Goal: Participate in discussion: Participate in discussion

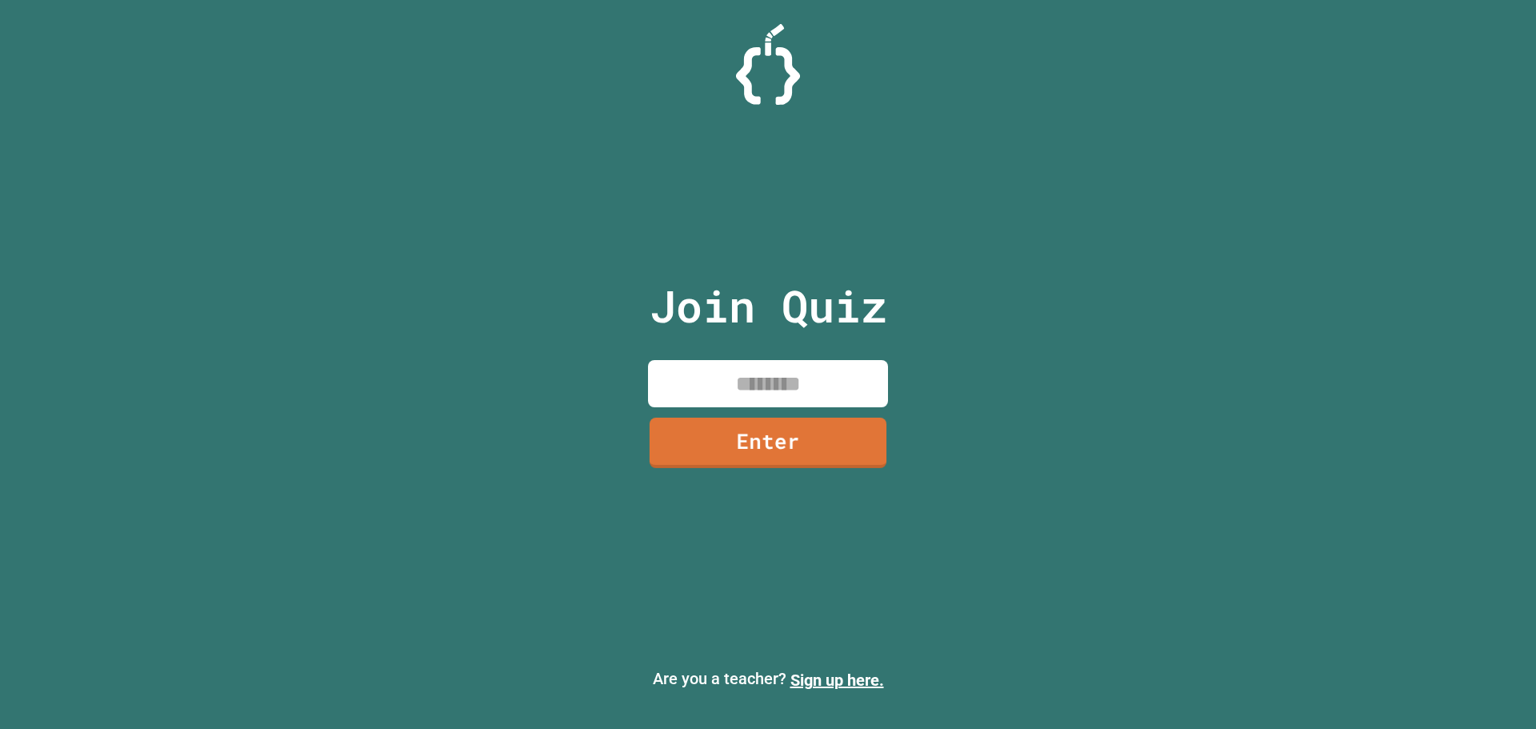
drag, startPoint x: 742, startPoint y: 405, endPoint x: 742, endPoint y: 431, distance: 26.4
click at [742, 429] on div "Join Quiz Enter" at bounding box center [769, 364] width 270 height 649
type input "********"
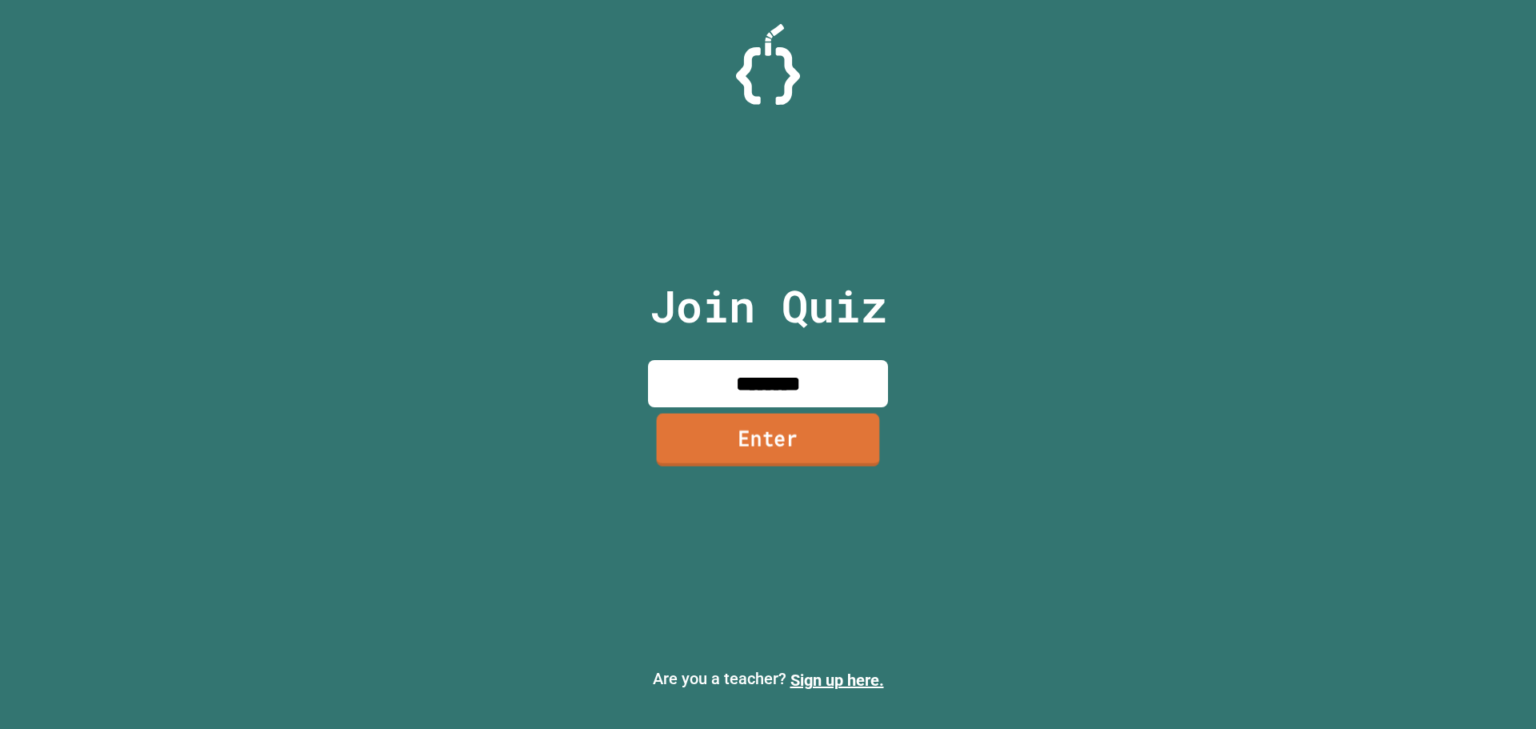
click at [813, 430] on link "Enter" at bounding box center [768, 439] width 223 height 53
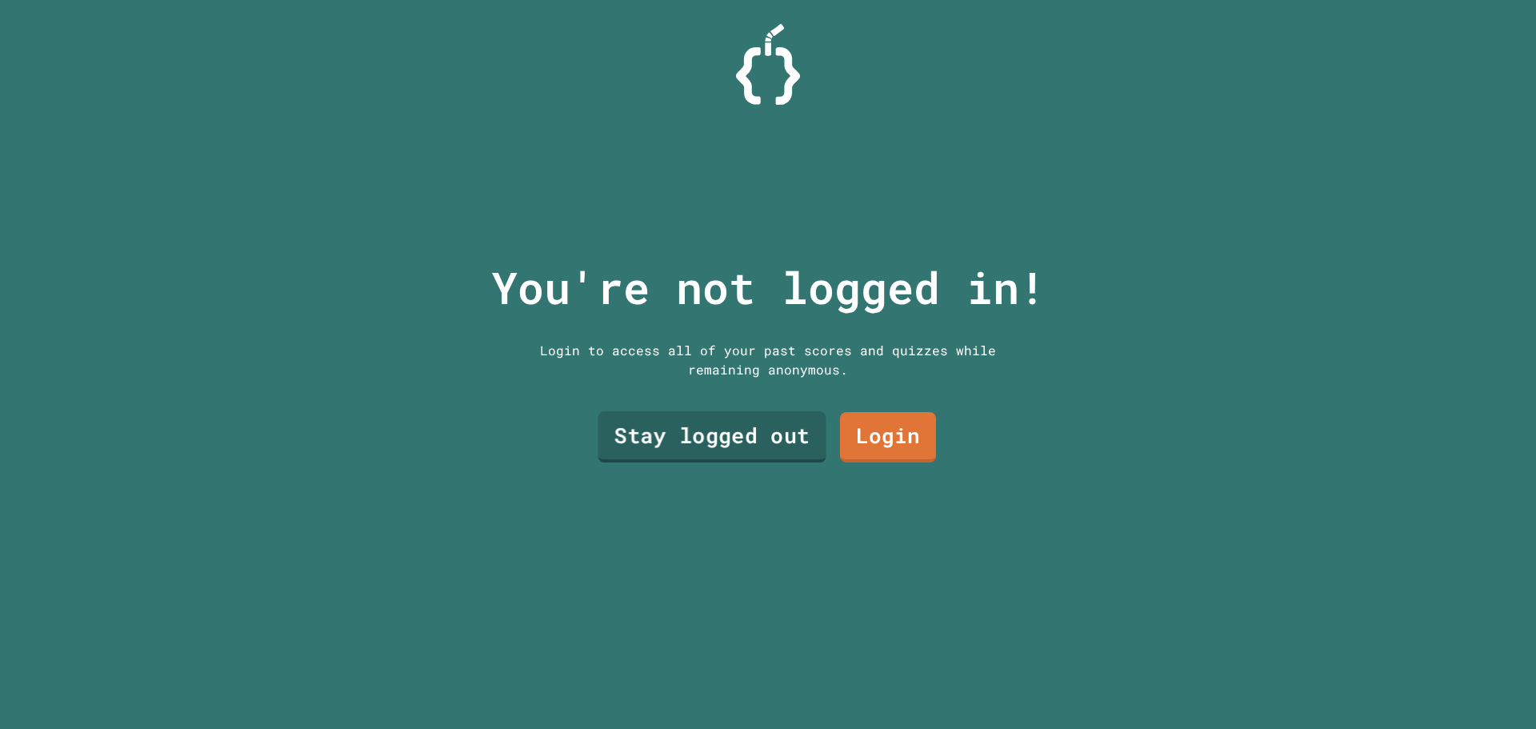
click at [704, 438] on link "Stay logged out" at bounding box center [712, 436] width 228 height 51
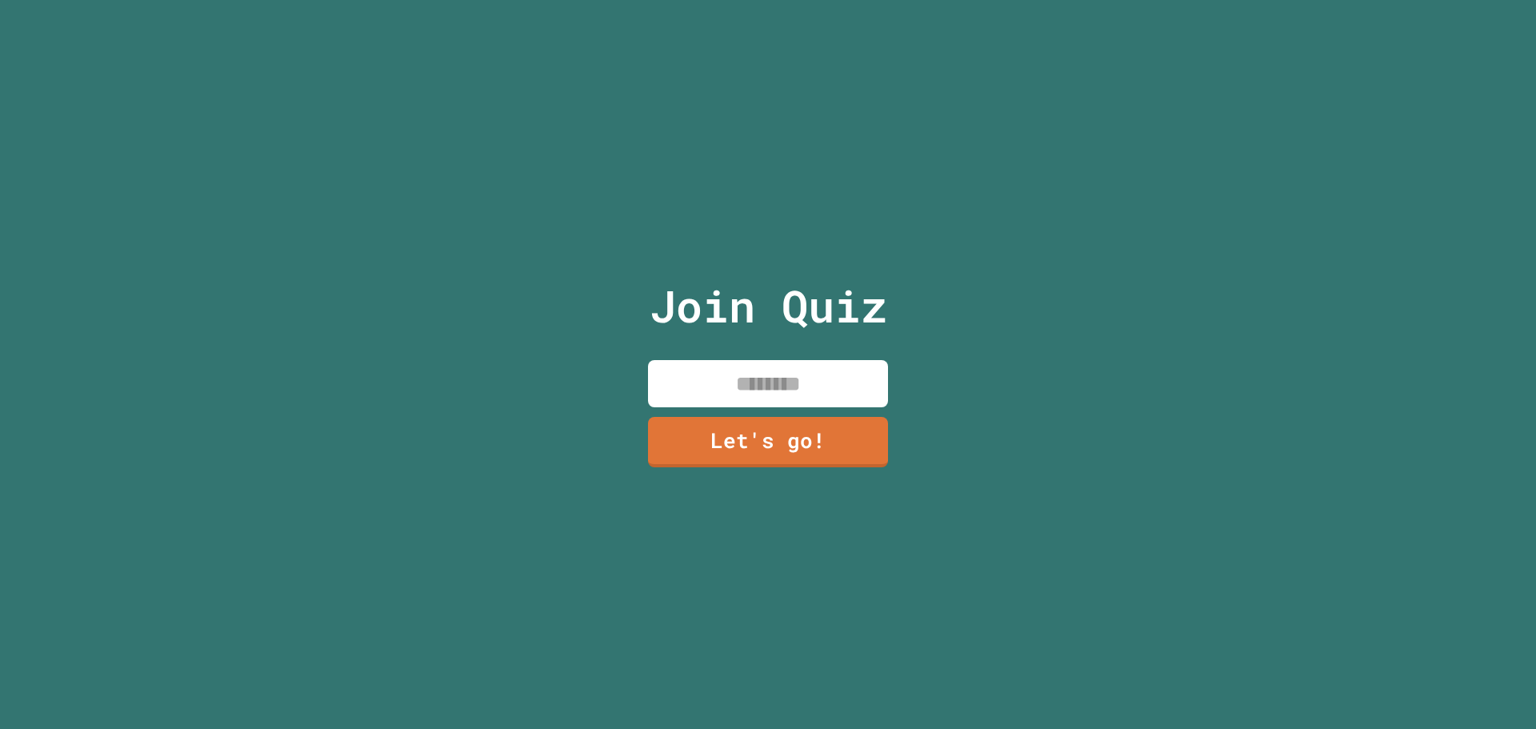
click at [771, 401] on input at bounding box center [768, 383] width 240 height 47
type input "*****"
click at [772, 421] on link "Let's go!" at bounding box center [767, 440] width 227 height 53
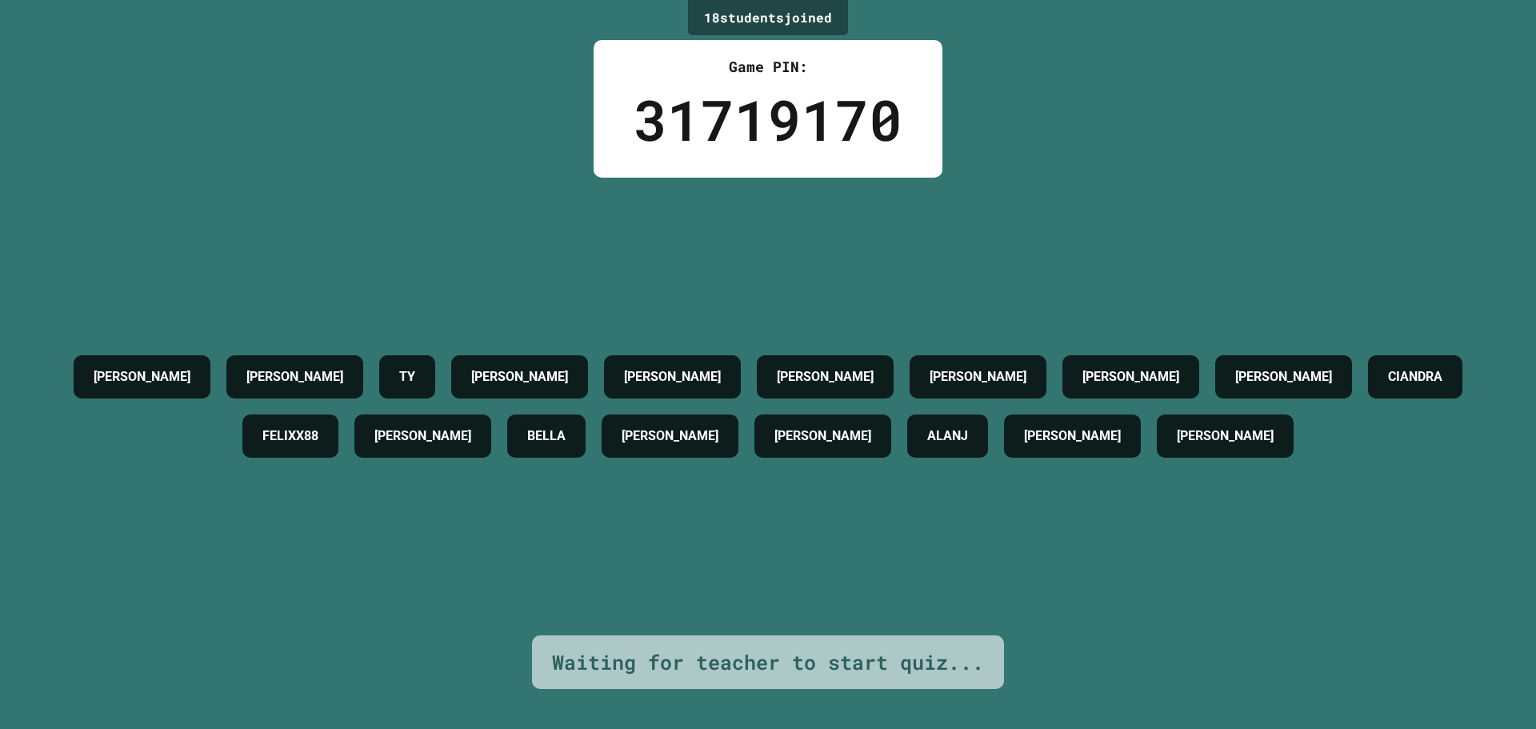
drag, startPoint x: 1133, startPoint y: 389, endPoint x: 1138, endPoint y: 378, distance: 11.5
click at [988, 414] on div "ALANJ" at bounding box center [947, 435] width 81 height 43
click at [968, 426] on h4 "ALANJ" at bounding box center [947, 435] width 41 height 19
drag, startPoint x: 1129, startPoint y: 390, endPoint x: 1249, endPoint y: 570, distance: 217.0
click at [1249, 570] on div "[PERSON_NAME] [PERSON_NAME] [PERSON_NAME] [PERSON_NAME] [PERSON_NAME] [PERSON_N…" at bounding box center [768, 407] width 1456 height 458
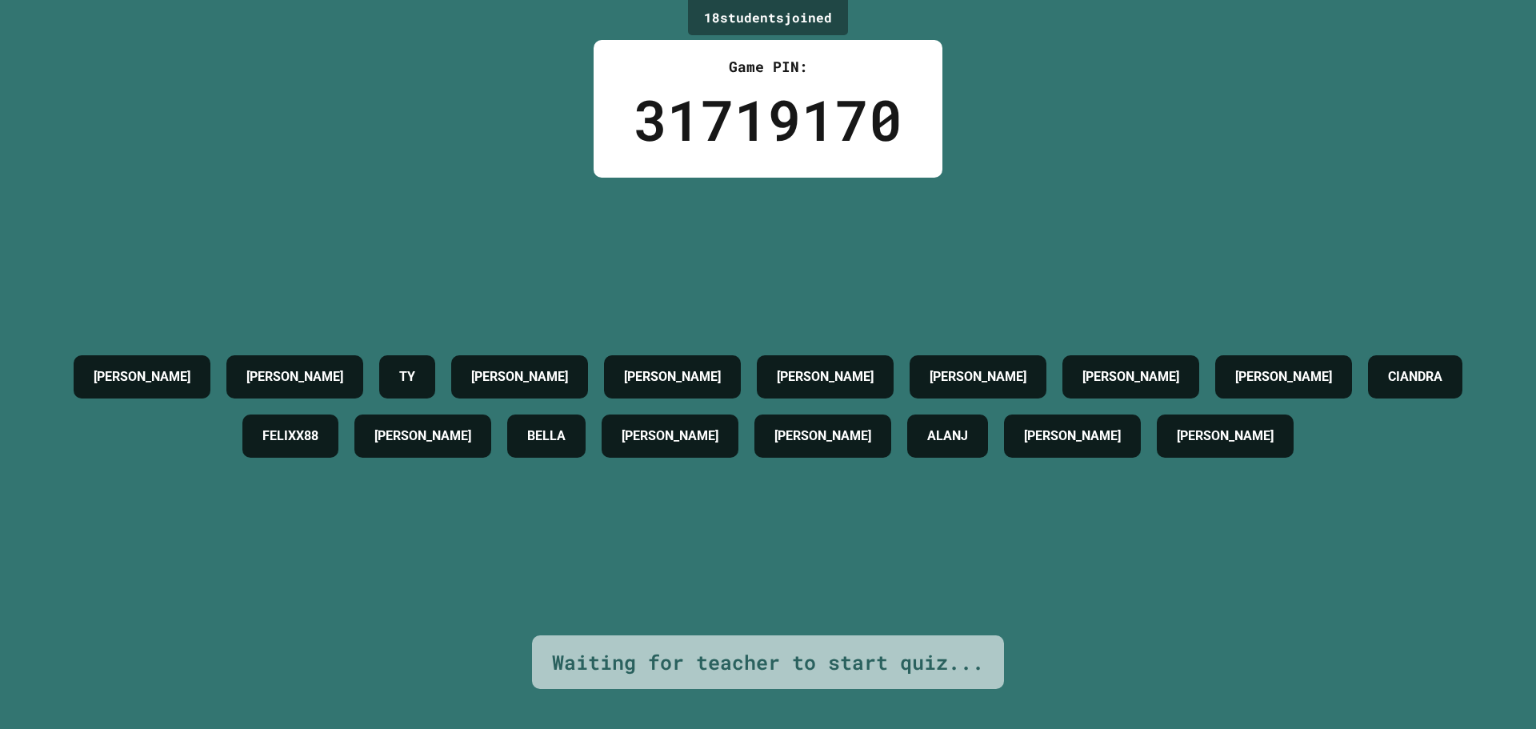
drag, startPoint x: 1292, startPoint y: 563, endPoint x: 470, endPoint y: 362, distance: 846.7
click at [1186, 521] on div "[PERSON_NAME] [PERSON_NAME] [PERSON_NAME] [PERSON_NAME] [PERSON_NAME] [PERSON_N…" at bounding box center [768, 407] width 1456 height 458
drag, startPoint x: 1459, startPoint y: 134, endPoint x: 194, endPoint y: 378, distance: 1288.4
click at [1239, 165] on div "18 student s joined Game PIN: 31719170 [PERSON_NAME] [PERSON_NAME] [PERSON_NAME…" at bounding box center [768, 364] width 1536 height 729
drag, startPoint x: 367, startPoint y: 367, endPoint x: 531, endPoint y: 322, distance: 170.2
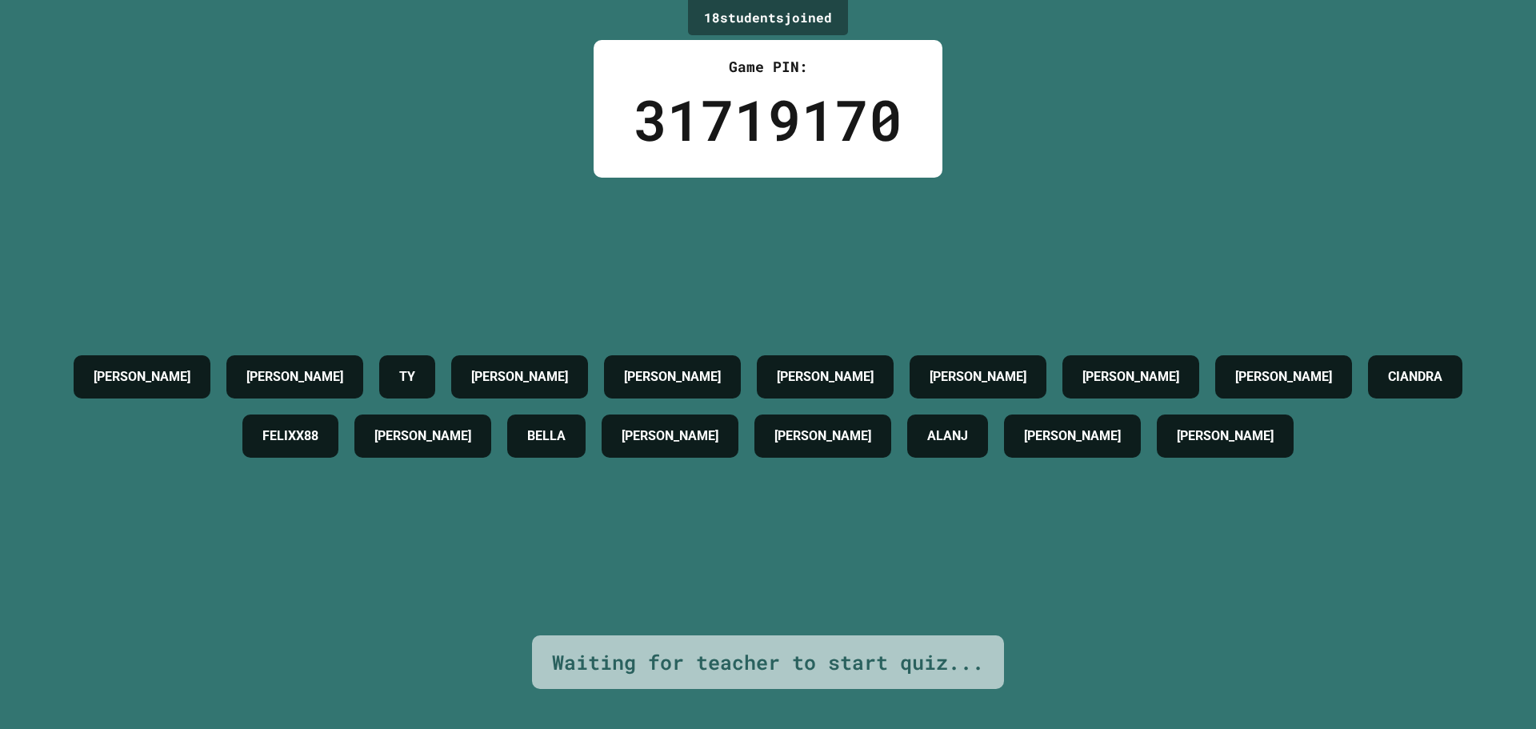
click at [446, 346] on div "18 student s joined Game PIN: 31719170 [PERSON_NAME] [PERSON_NAME] [PERSON_NAME…" at bounding box center [768, 364] width 1536 height 729
drag, startPoint x: 1219, startPoint y: 138, endPoint x: 274, endPoint y: 379, distance: 974.3
click at [1159, 164] on div "18 student s joined Game PIN: 31719170 [PERSON_NAME] [PERSON_NAME] [PERSON_NAME…" at bounding box center [768, 364] width 1536 height 729
click at [198, 453] on div "[PERSON_NAME] [PERSON_NAME] [PERSON_NAME] [PERSON_NAME] [PERSON_NAME] [PERSON_N…" at bounding box center [768, 406] width 1456 height 118
drag, startPoint x: 1295, startPoint y: 78, endPoint x: 218, endPoint y: 378, distance: 1117.4
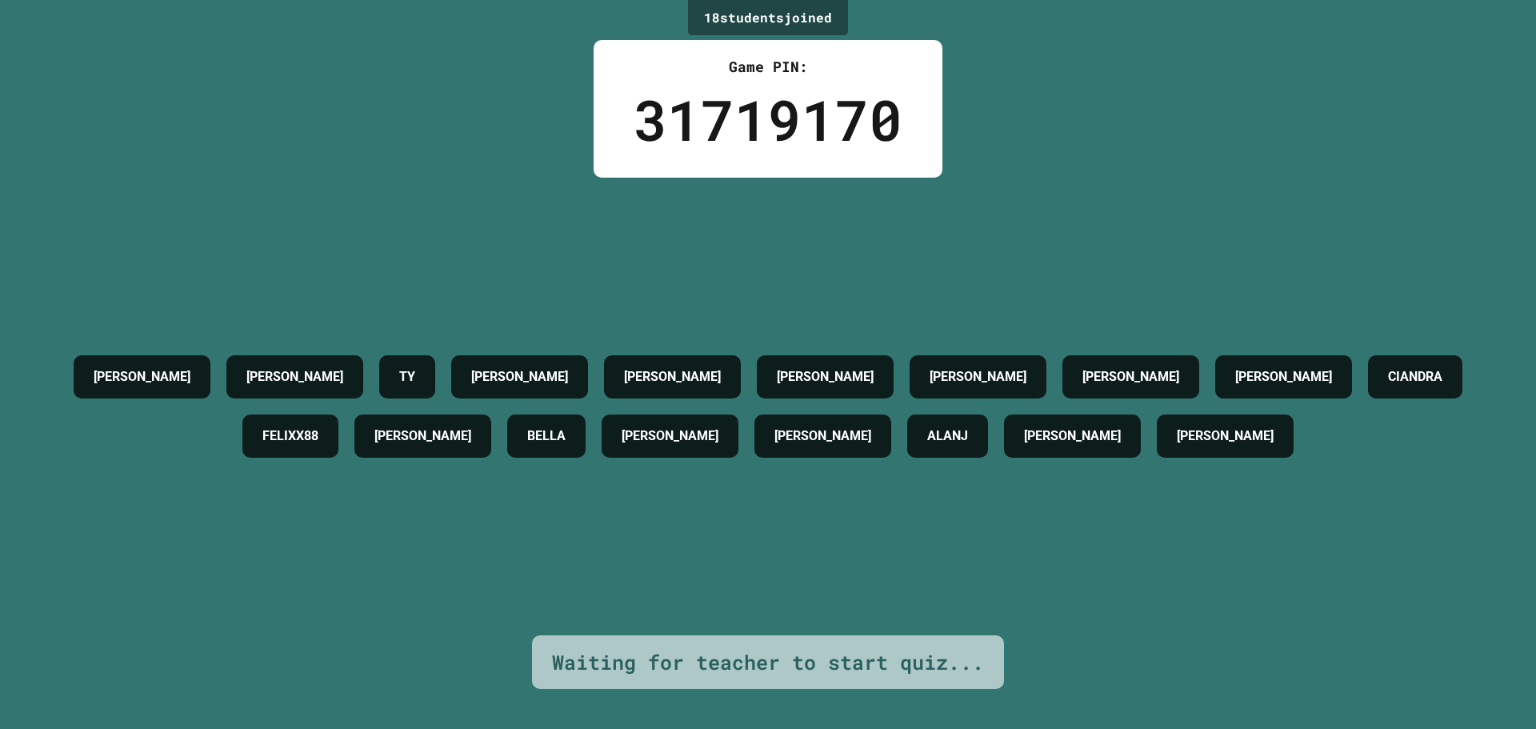
click at [1143, 144] on div "18 student s joined Game PIN: 31719170 [PERSON_NAME] [PERSON_NAME] [PERSON_NAME…" at bounding box center [768, 364] width 1536 height 729
drag, startPoint x: 158, startPoint y: 448, endPoint x: 498, endPoint y: 278, distance: 380.4
click at [298, 375] on div "[PERSON_NAME] [PERSON_NAME] [PERSON_NAME] [PERSON_NAME] [PERSON_NAME] [PERSON_N…" at bounding box center [768, 406] width 1456 height 118
drag, startPoint x: 1135, startPoint y: 151, endPoint x: 626, endPoint y: 289, distance: 527.9
click at [966, 220] on div "18 student s joined Game PIN: 31719170 [PERSON_NAME] [PERSON_NAME] [PERSON_NAME…" at bounding box center [768, 364] width 1536 height 729
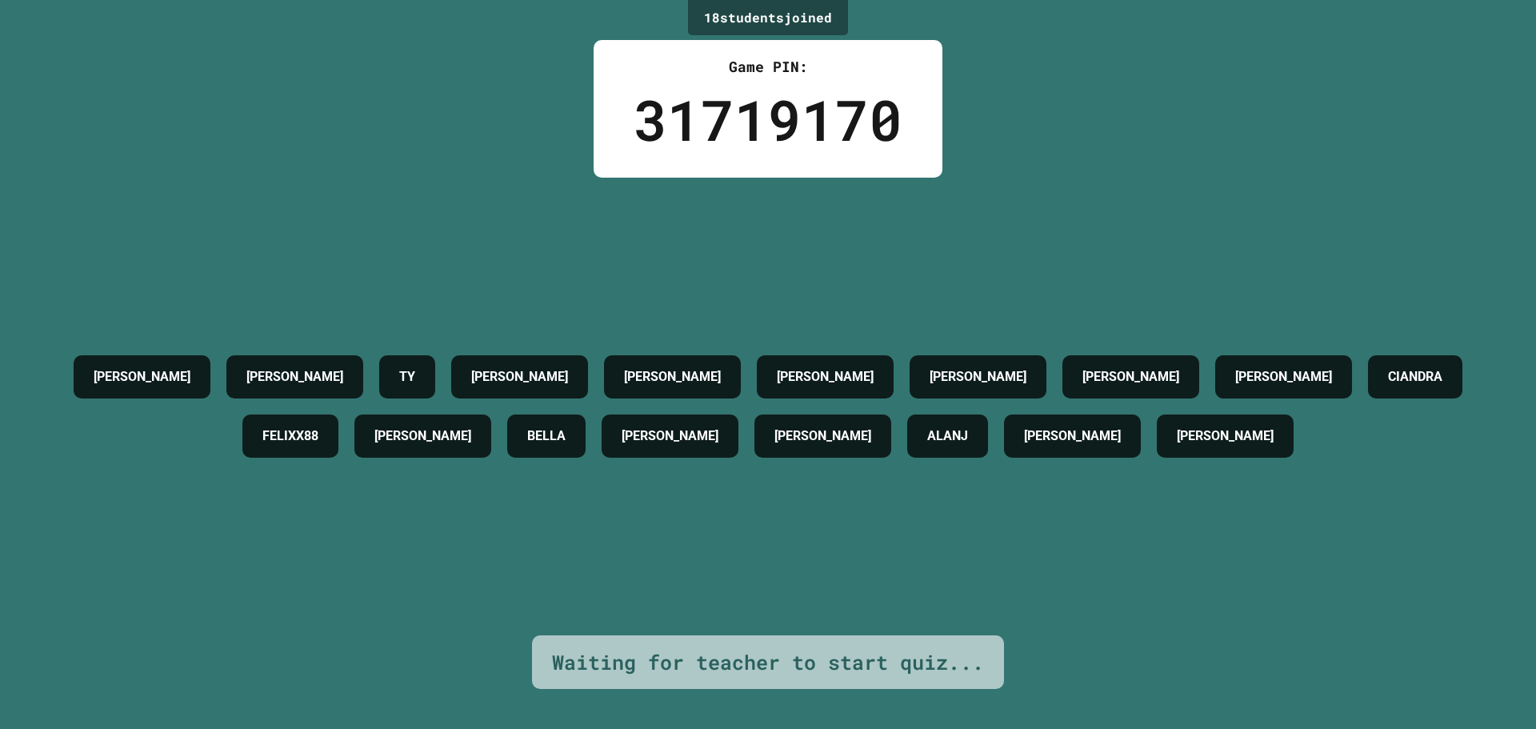
click at [1215, 398] on div "[PERSON_NAME]" at bounding box center [1283, 376] width 137 height 43
drag, startPoint x: 1203, startPoint y: 86, endPoint x: 989, endPoint y: 117, distance: 216.7
click at [1052, 108] on div "18 student s joined Game PIN: 31719170 [PERSON_NAME] [PERSON_NAME] [PERSON_NAME…" at bounding box center [768, 364] width 1536 height 729
click at [562, 274] on div "[PERSON_NAME] [PERSON_NAME] [PERSON_NAME] [PERSON_NAME] [PERSON_NAME] [PERSON_N…" at bounding box center [768, 407] width 1456 height 458
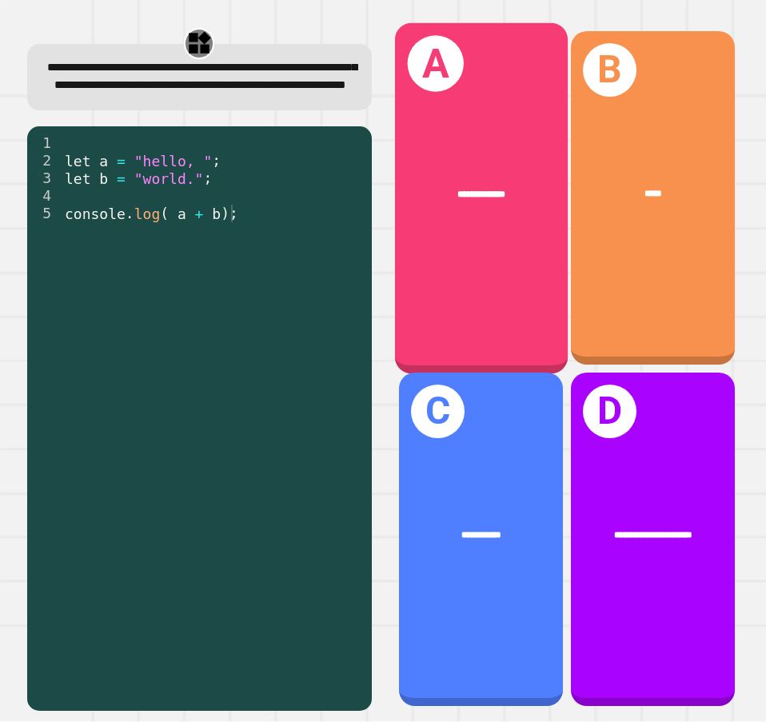
click at [434, 259] on div "**********" at bounding box center [480, 197] width 173 height 350
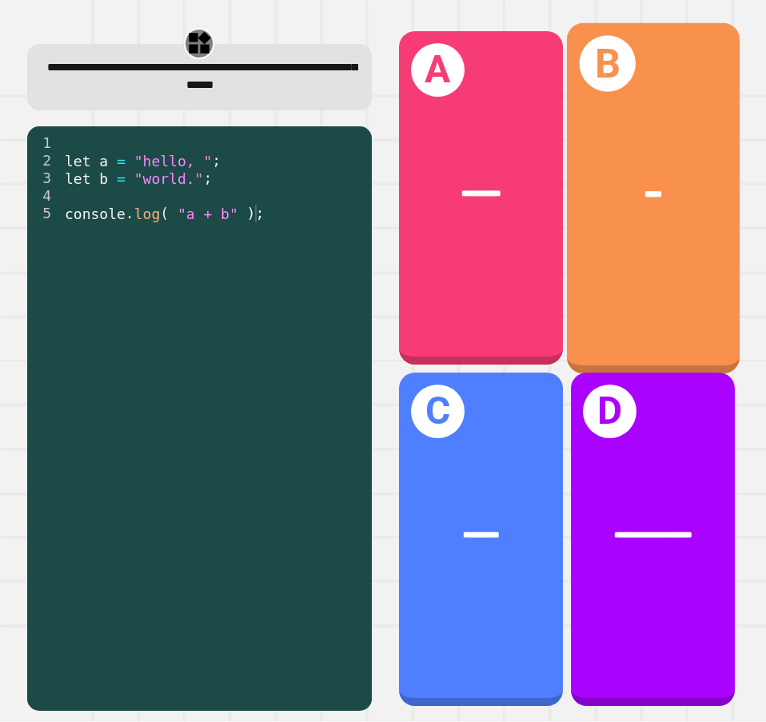
click at [637, 262] on div "B *****" at bounding box center [653, 197] width 173 height 350
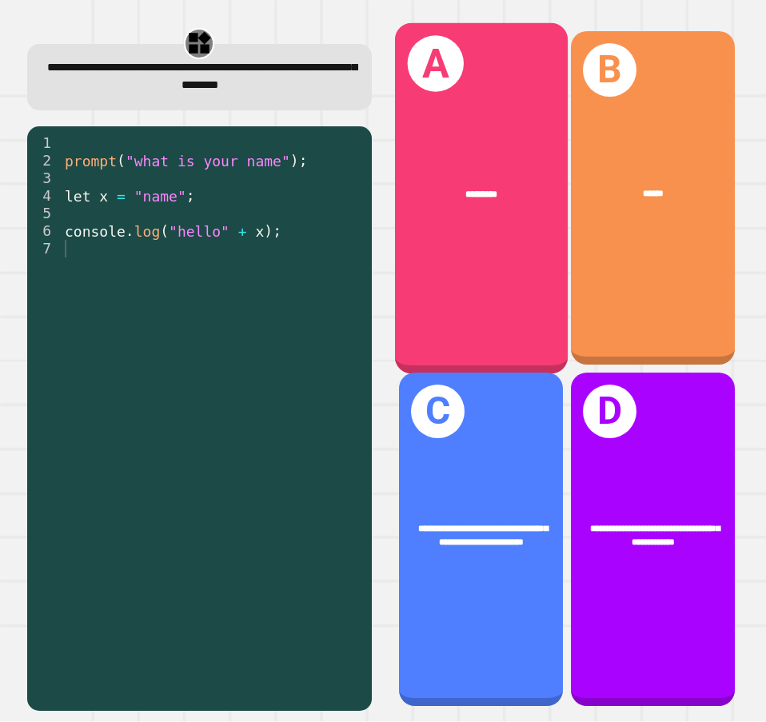
click at [498, 138] on div "A *********" at bounding box center [480, 197] width 173 height 350
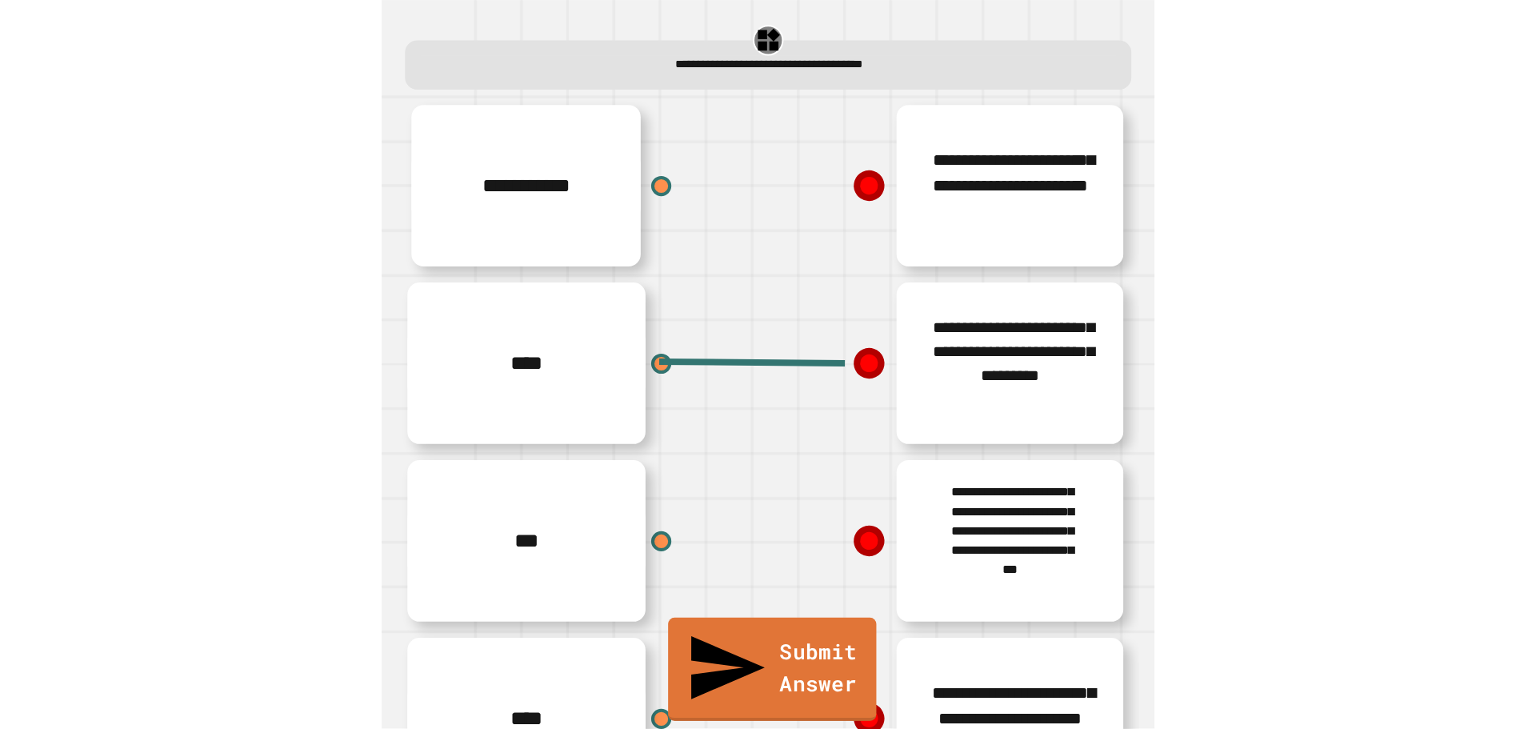
scroll to position [102, 0]
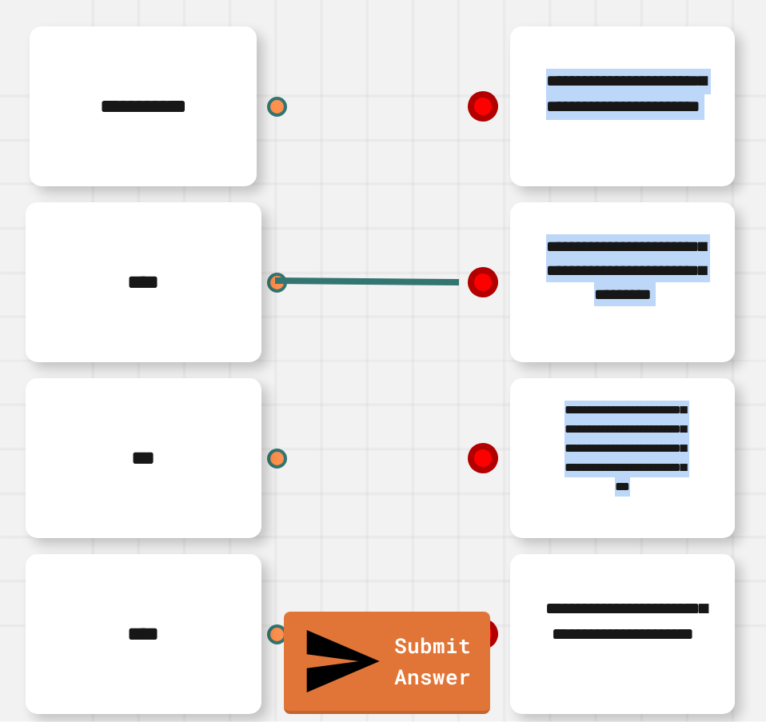
drag, startPoint x: 272, startPoint y: 601, endPoint x: 408, endPoint y: 614, distance: 136.6
click at [432, 602] on div "**********" at bounding box center [383, 370] width 736 height 704
click at [279, 622] on div at bounding box center [278, 634] width 24 height 24
drag, startPoint x: 279, startPoint y: 612, endPoint x: 375, endPoint y: 604, distance: 96.3
click at [391, 598] on div "**********" at bounding box center [383, 370] width 736 height 704
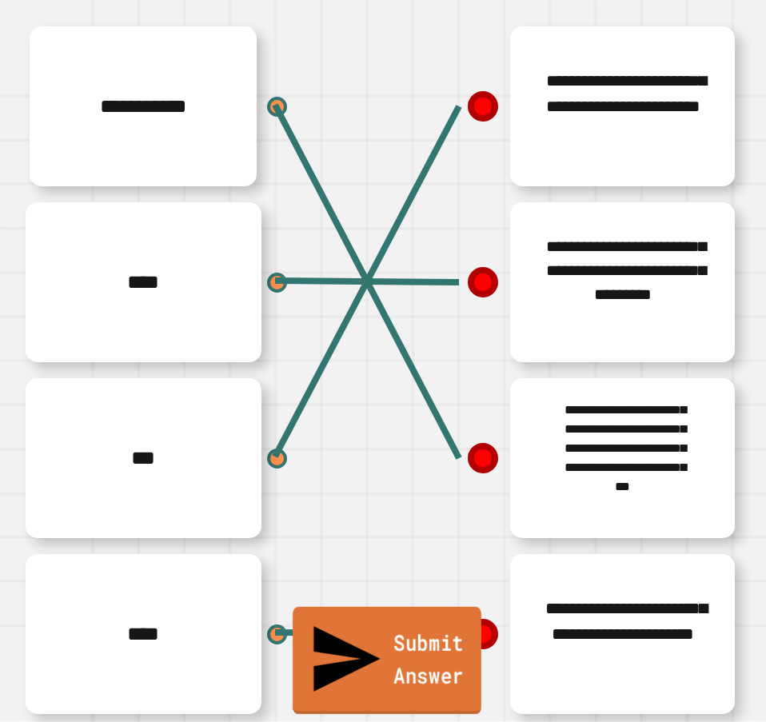
click at [422, 685] on link "Submit Answer" at bounding box center [387, 660] width 189 height 107
